Goal: Task Accomplishment & Management: Complete application form

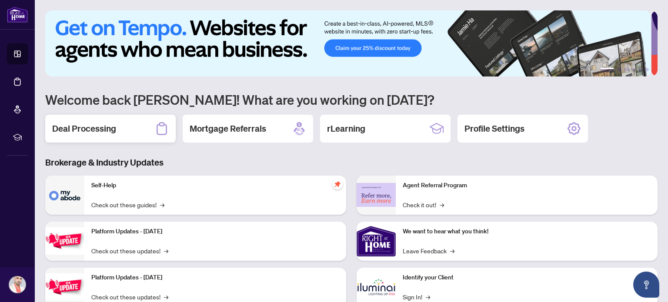
click at [106, 128] on h2 "Deal Processing" at bounding box center [84, 129] width 64 height 12
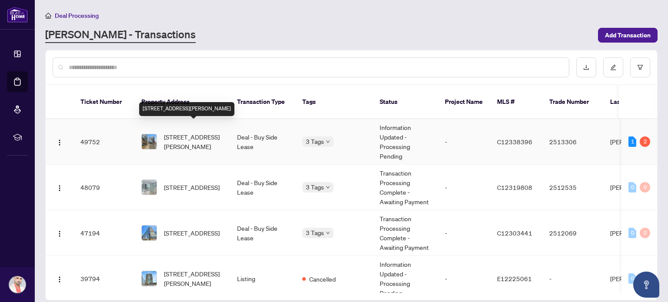
click at [192, 136] on span "[STREET_ADDRESS][PERSON_NAME]" at bounding box center [193, 141] width 59 height 19
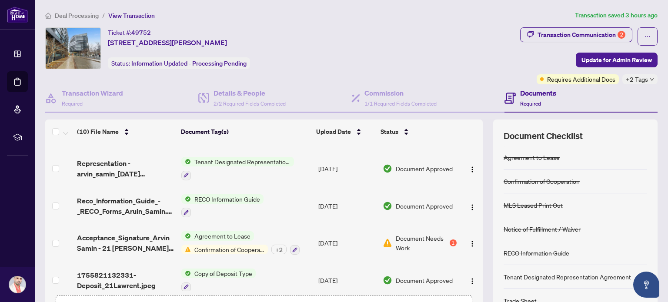
scroll to position [61, 0]
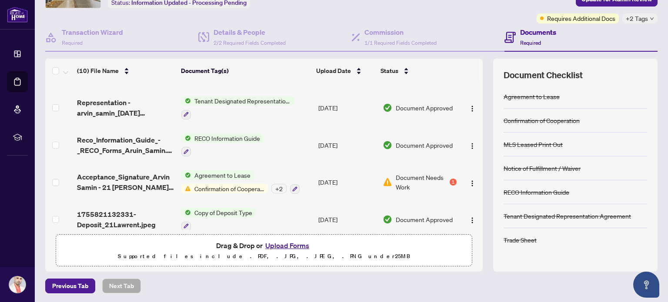
click at [284, 241] on button "Upload Forms" at bounding box center [287, 245] width 49 height 11
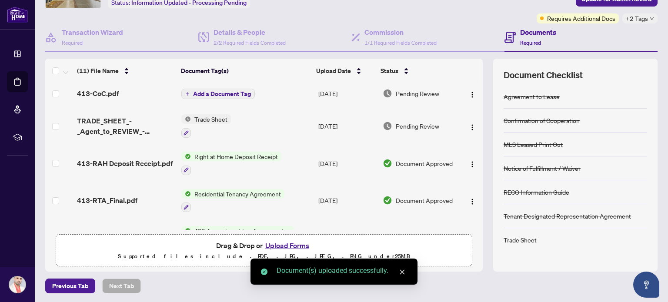
scroll to position [0, 0]
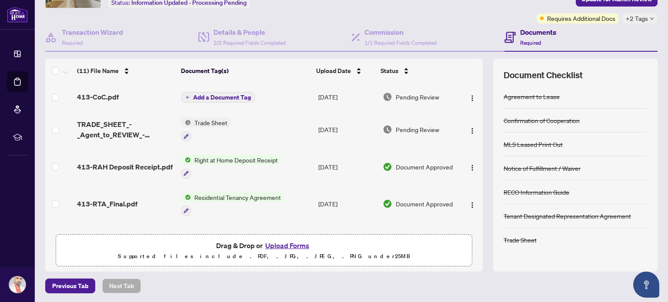
click at [221, 94] on span "Add a Document Tag" at bounding box center [222, 97] width 58 height 6
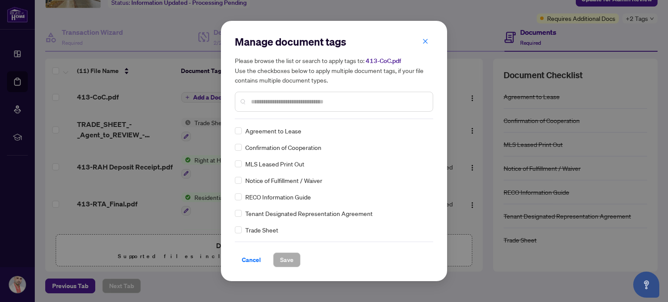
click at [288, 104] on input "text" at bounding box center [338, 102] width 175 height 10
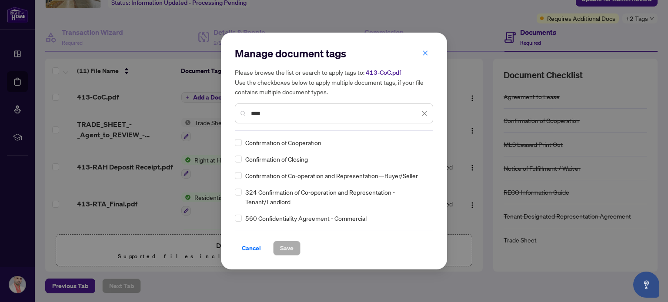
type input "****"
click at [288, 249] on span "Save" at bounding box center [286, 248] width 13 height 14
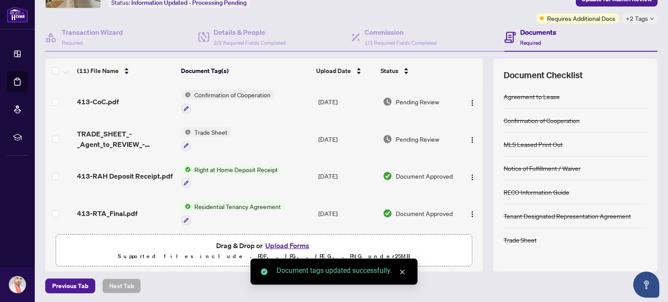
click at [647, 17] on div "+2 Tags" at bounding box center [640, 18] width 35 height 10
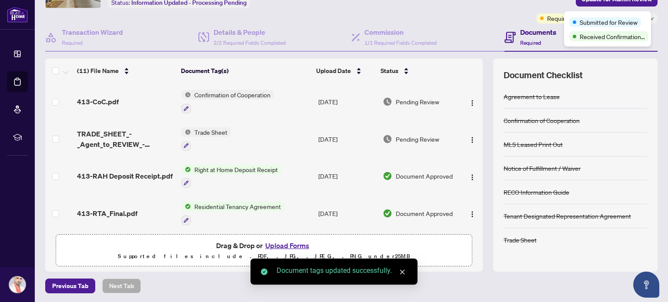
click at [639, 17] on div "Submitted for Review" at bounding box center [608, 22] width 77 height 10
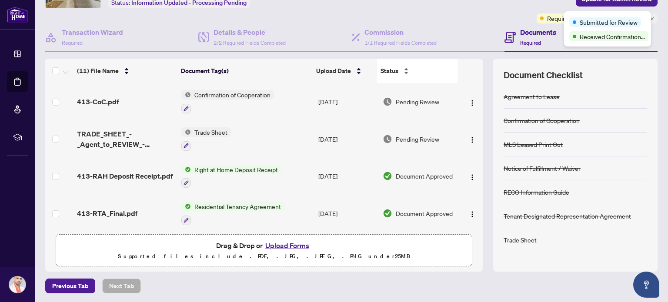
drag, startPoint x: 460, startPoint y: 13, endPoint x: 437, endPoint y: 66, distance: 58.3
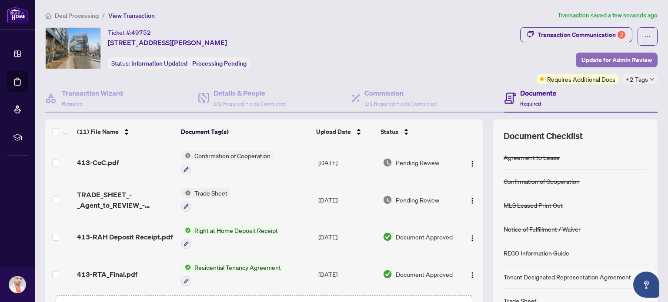
click at [592, 62] on span "Update for Admin Review" at bounding box center [617, 60] width 70 height 14
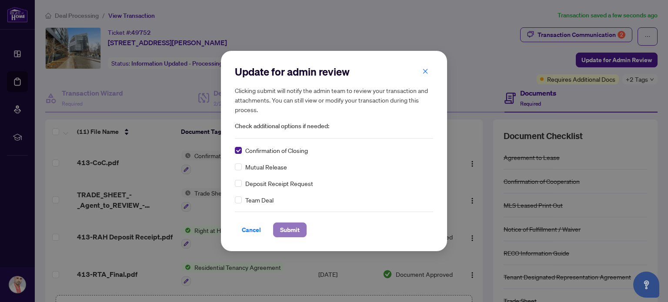
click at [281, 228] on span "Submit" at bounding box center [290, 230] width 20 height 14
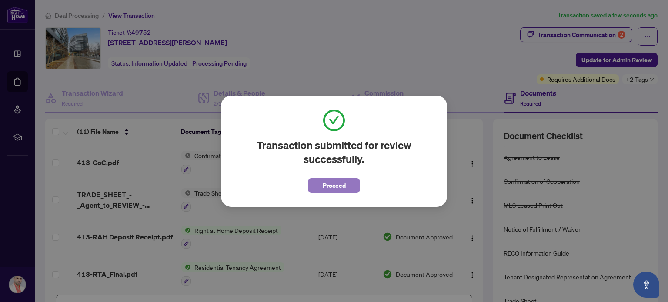
click at [335, 183] on span "Proceed" at bounding box center [334, 186] width 23 height 14
